Goal: Task Accomplishment & Management: Manage account settings

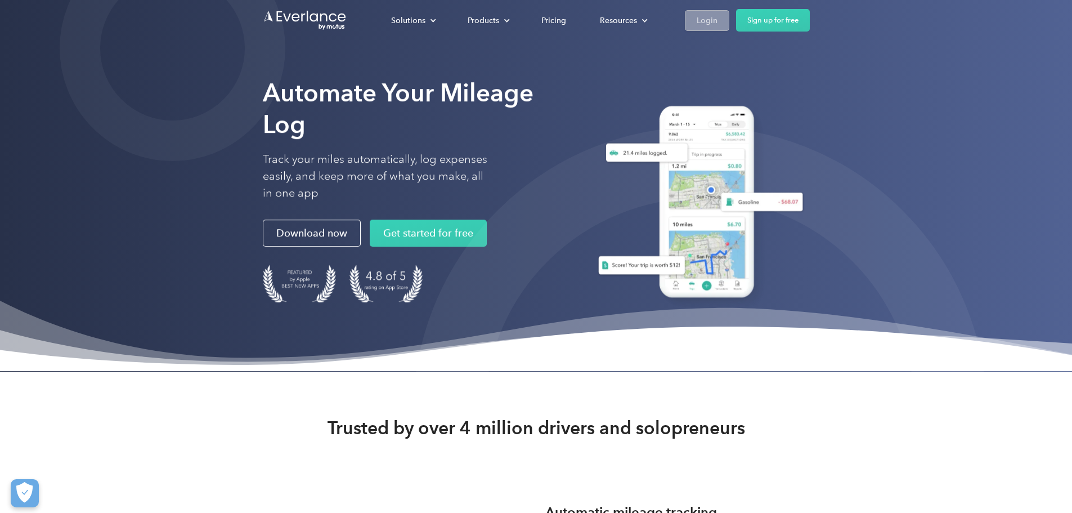
click at [717, 16] on div "Login" at bounding box center [707, 21] width 21 height 14
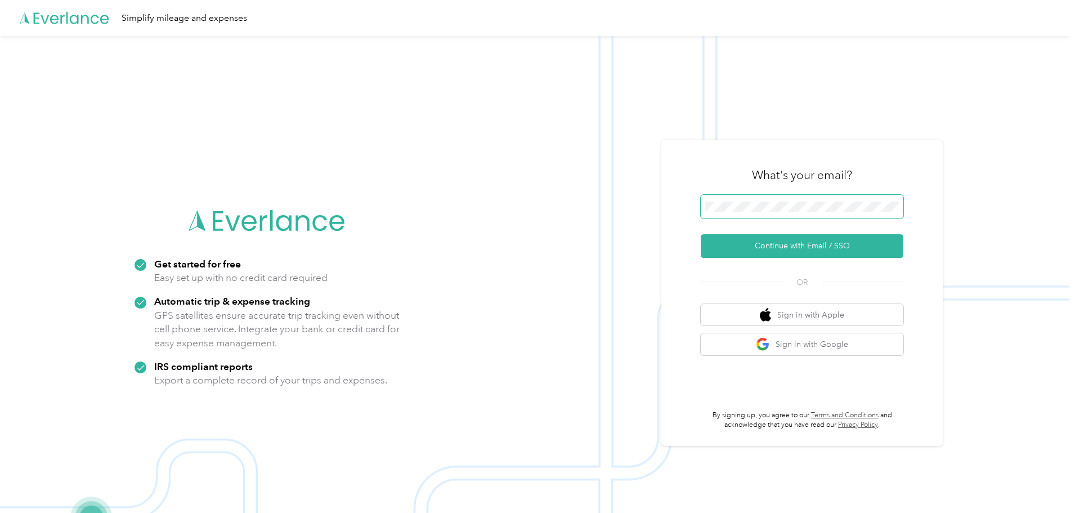
click at [756, 197] on span at bounding box center [802, 207] width 203 height 24
click at [773, 237] on button "Continue with Email / SSO" at bounding box center [802, 246] width 203 height 24
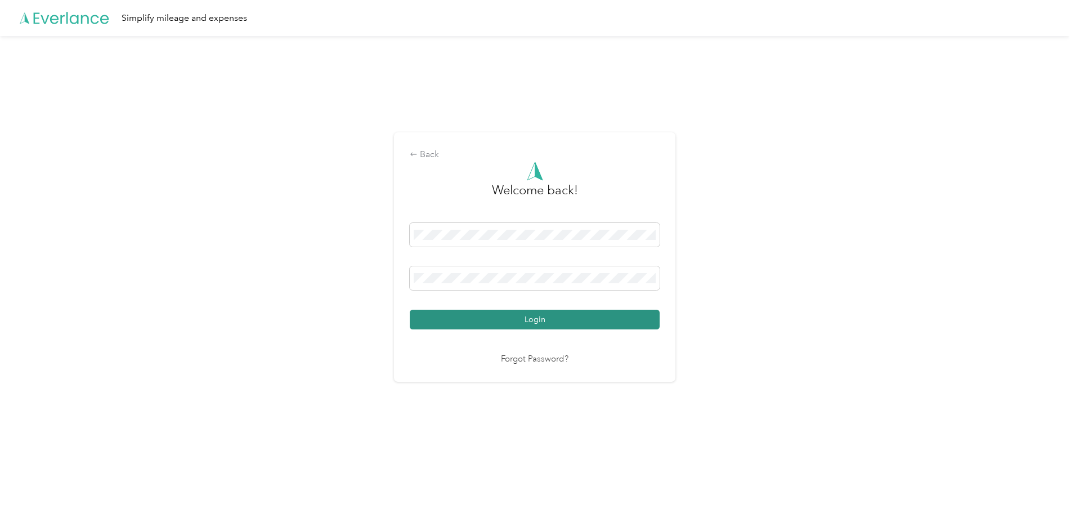
click at [541, 317] on button "Login" at bounding box center [535, 320] width 250 height 20
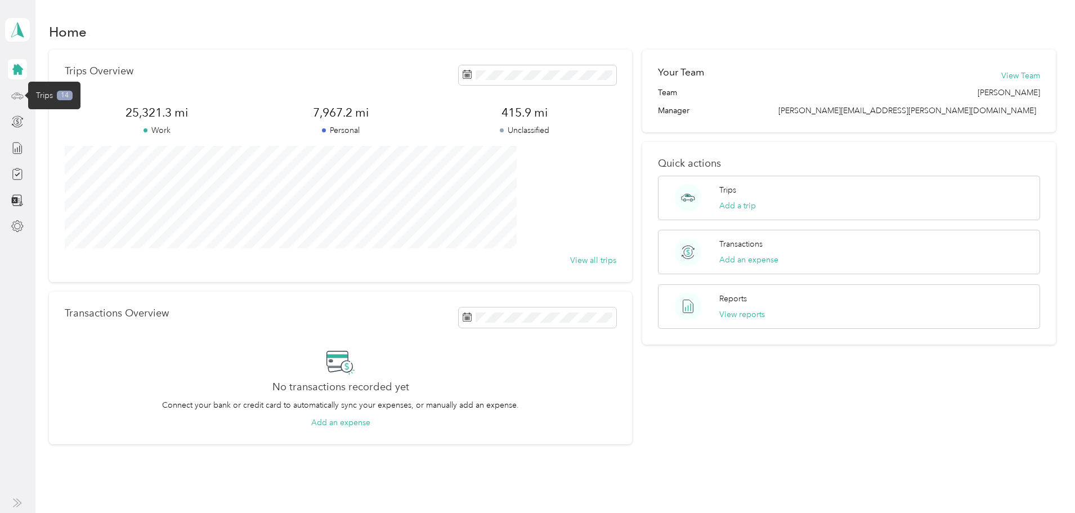
click at [15, 97] on icon at bounding box center [17, 95] width 12 height 12
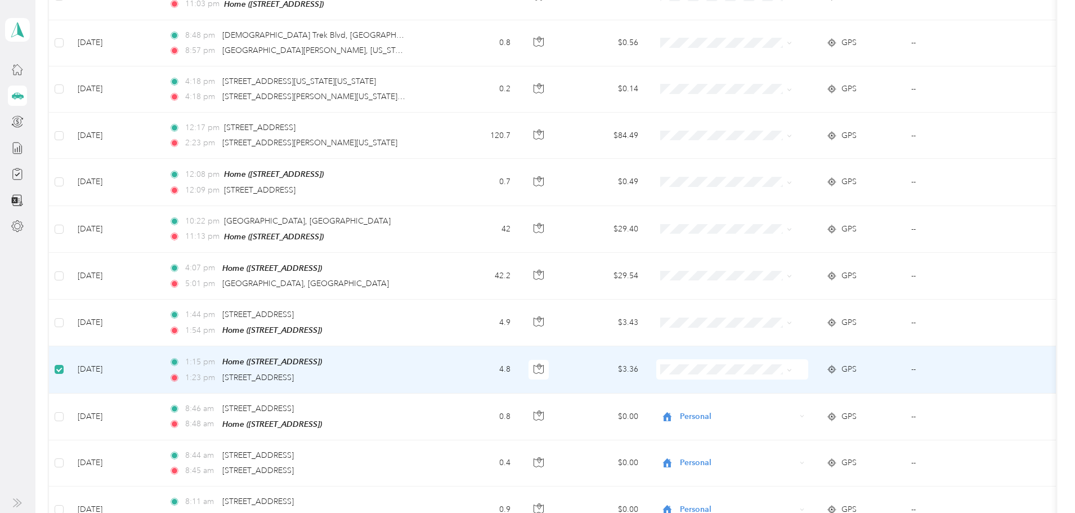
scroll to position [449, 0]
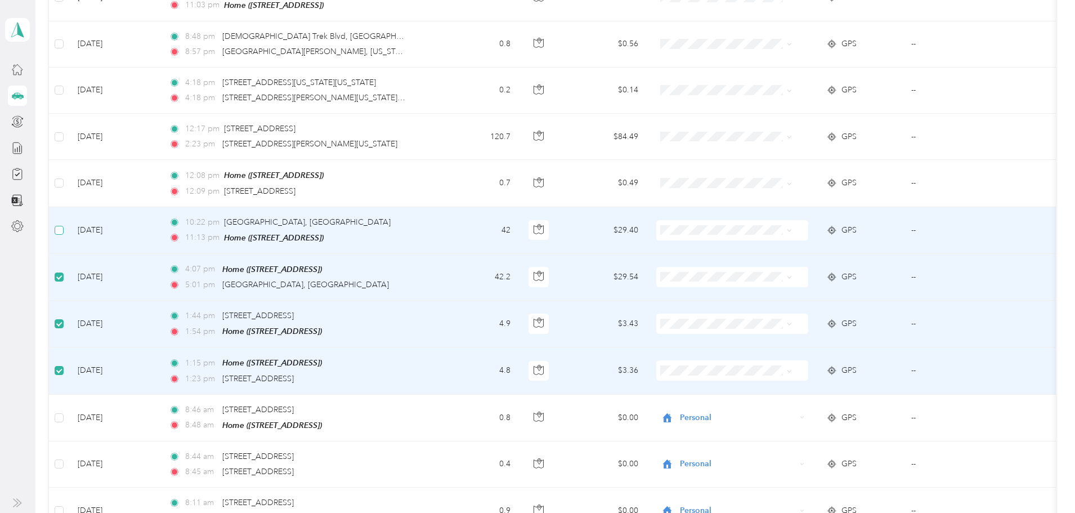
click at [64, 231] on label at bounding box center [59, 230] width 9 height 12
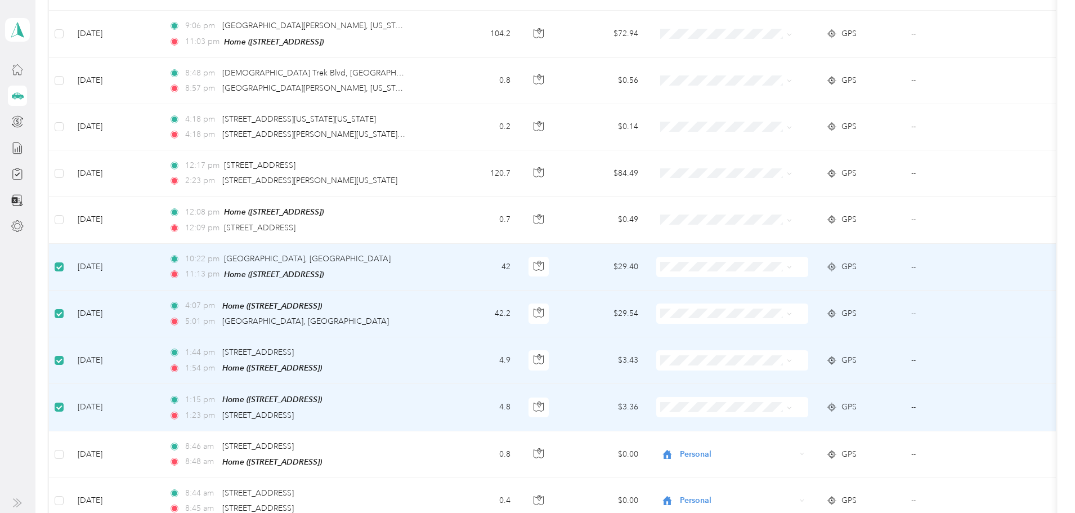
scroll to position [393, 0]
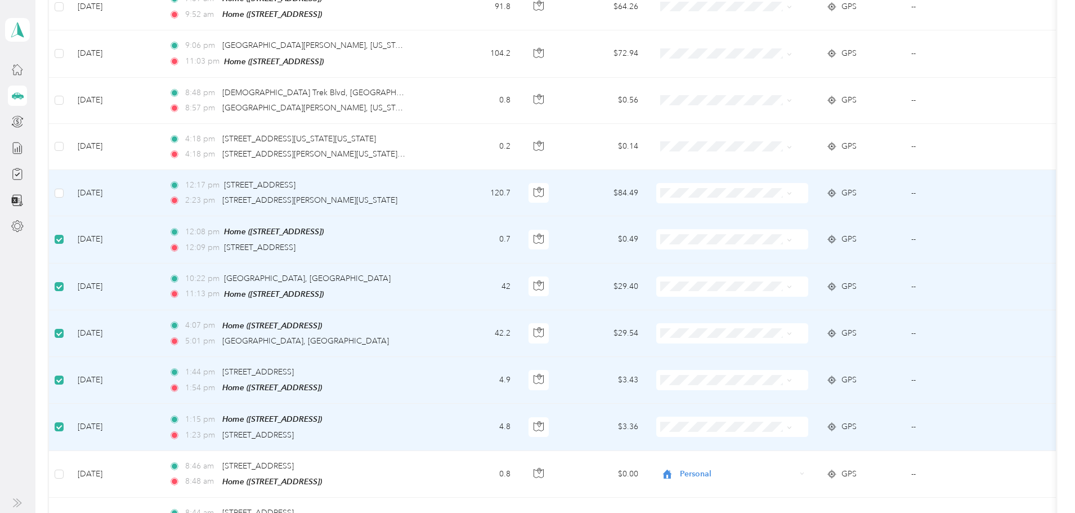
click at [69, 186] on td at bounding box center [59, 193] width 20 height 46
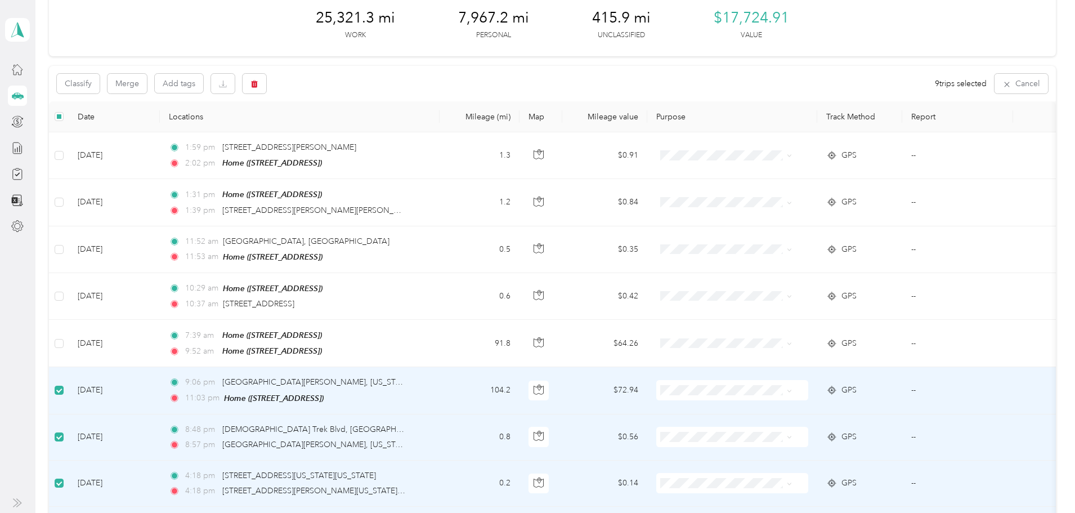
scroll to position [55, 0]
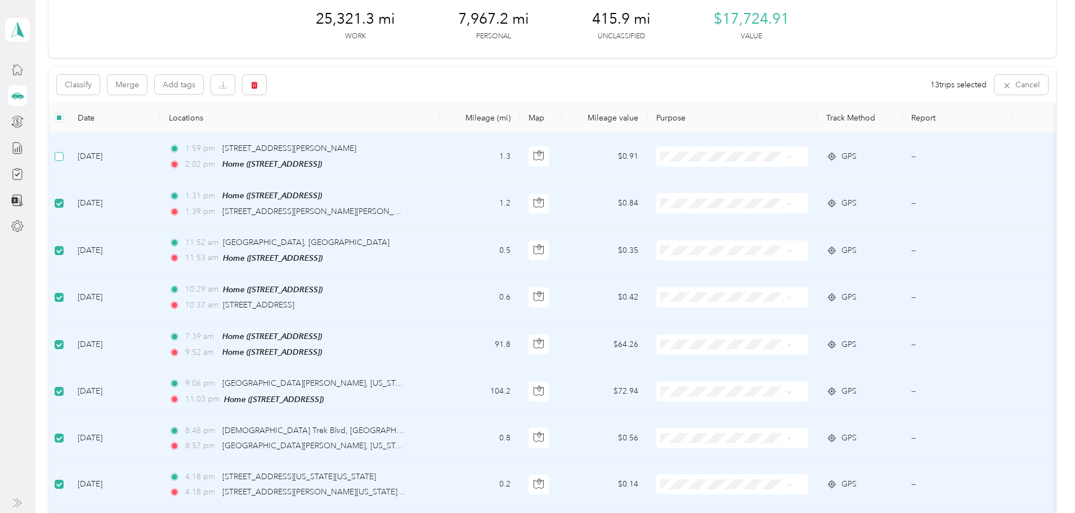
click at [64, 161] on label at bounding box center [59, 156] width 9 height 12
click at [258, 84] on icon "button" at bounding box center [254, 85] width 8 height 8
click at [420, 132] on button "Yes" at bounding box center [424, 132] width 22 height 18
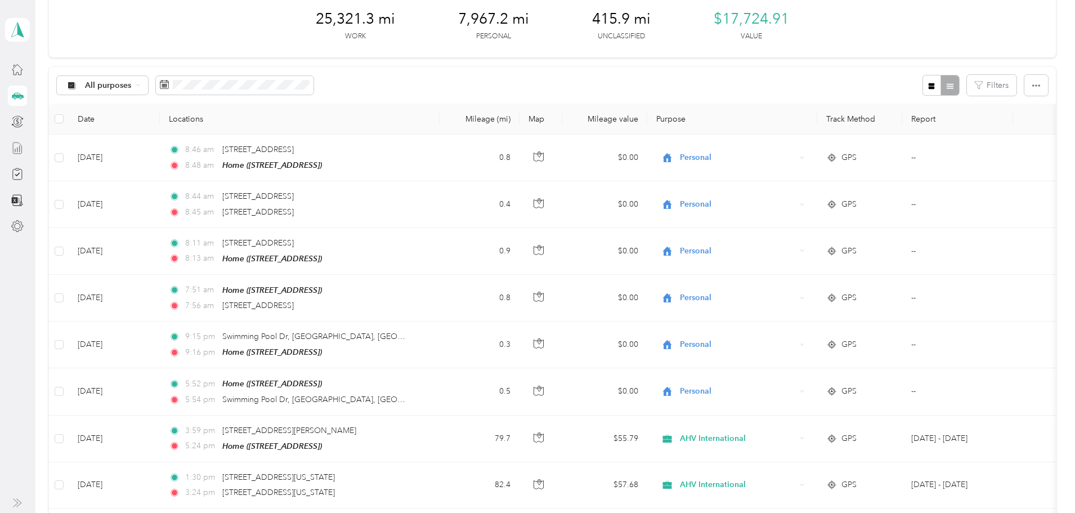
click at [11, 146] on icon at bounding box center [17, 148] width 12 height 12
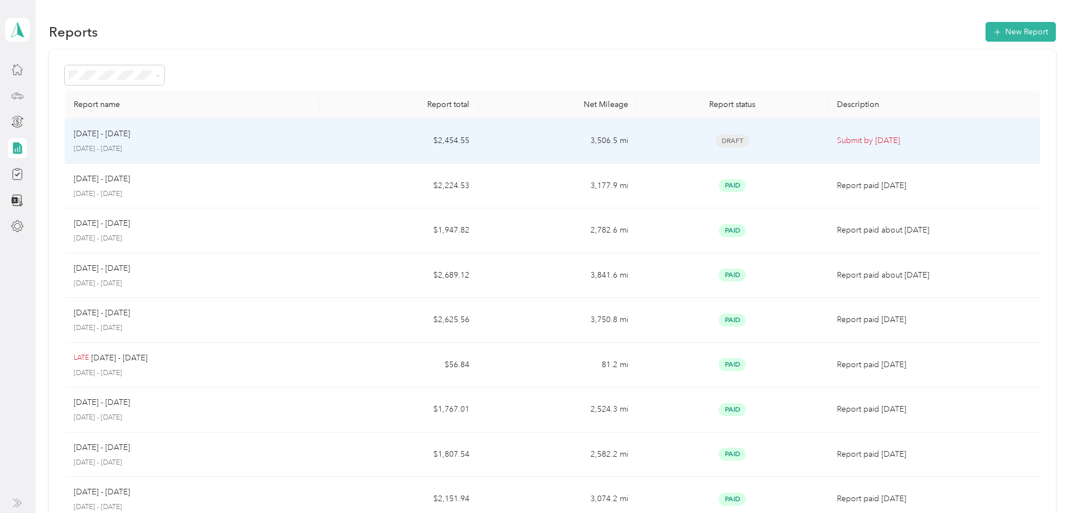
click at [837, 140] on p "Submit by Sep. 5, 2025" at bounding box center [934, 140] width 194 height 12
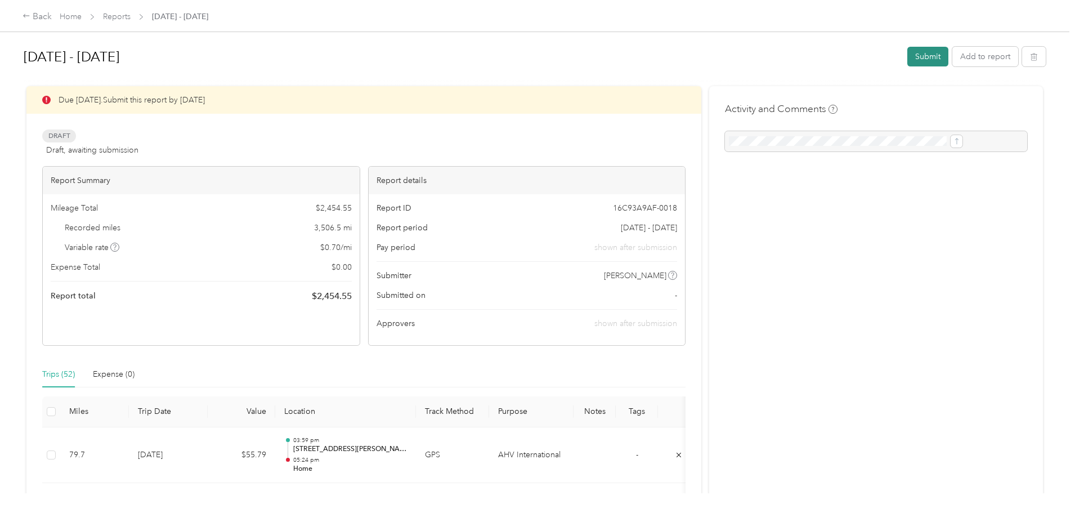
click at [907, 51] on button "Submit" at bounding box center [927, 57] width 41 height 20
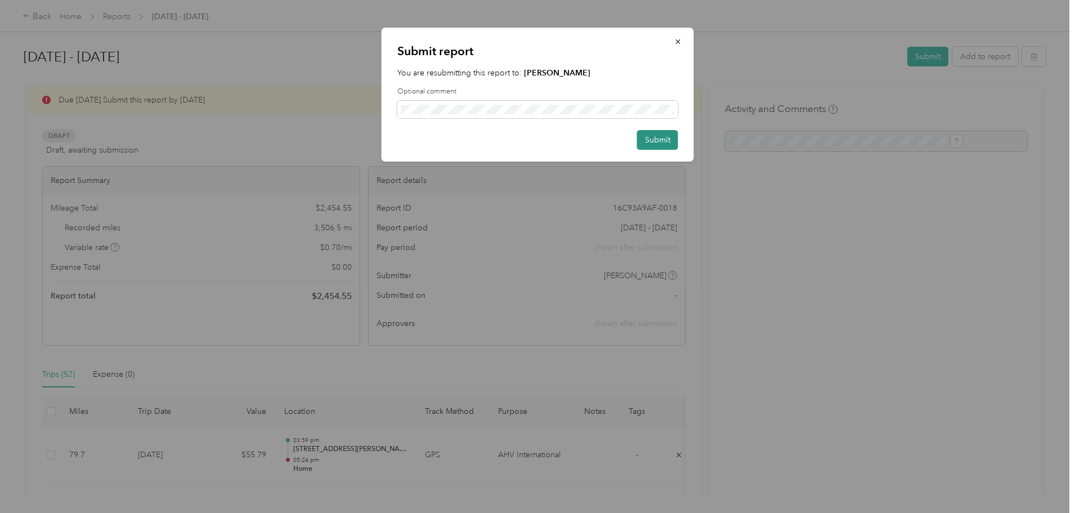
click at [660, 132] on button "Submit" at bounding box center [657, 140] width 41 height 20
